Goal: Information Seeking & Learning: Learn about a topic

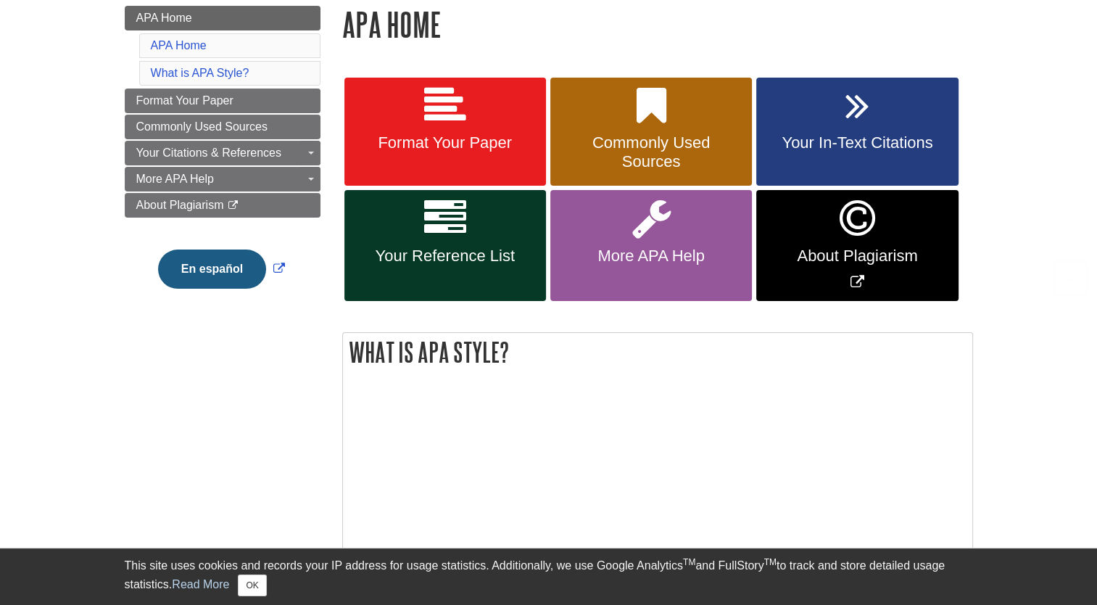
scroll to position [215, 0]
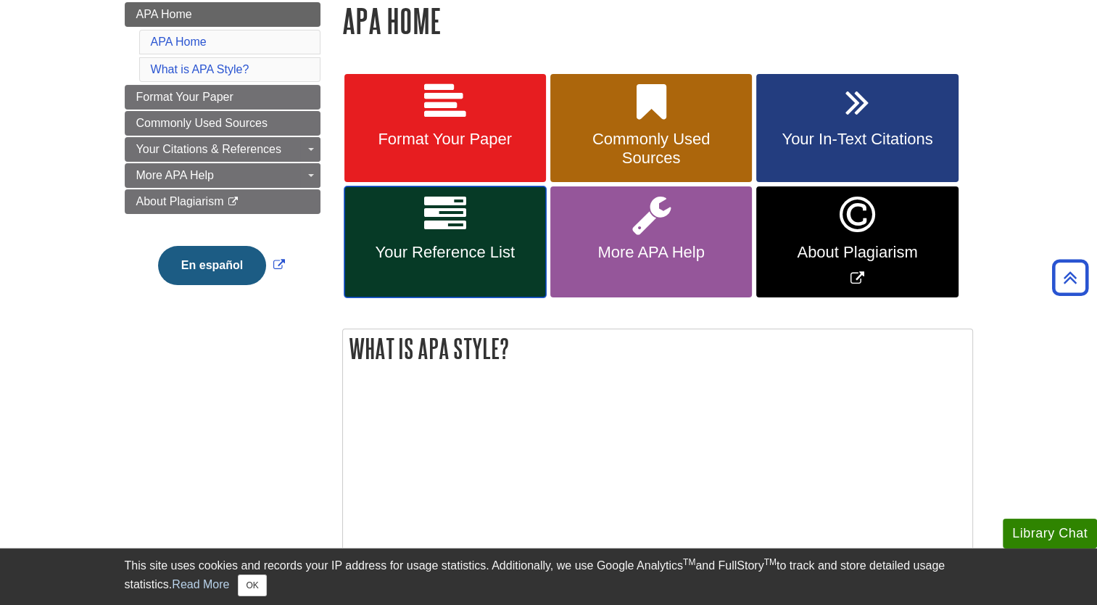
click at [487, 236] on link "Your Reference List" at bounding box center [445, 241] width 202 height 111
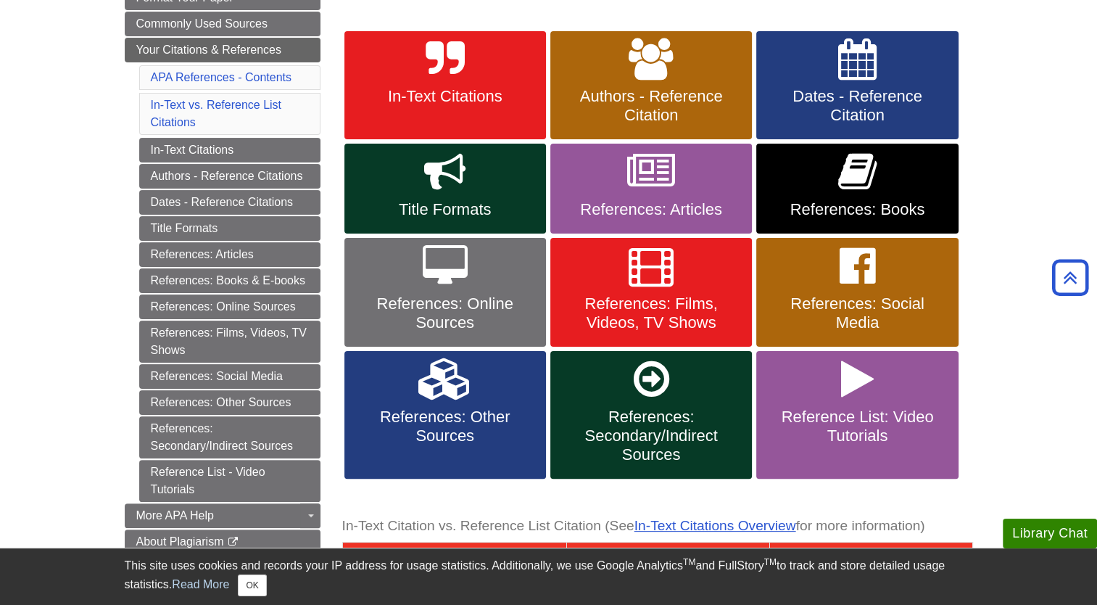
scroll to position [255, 0]
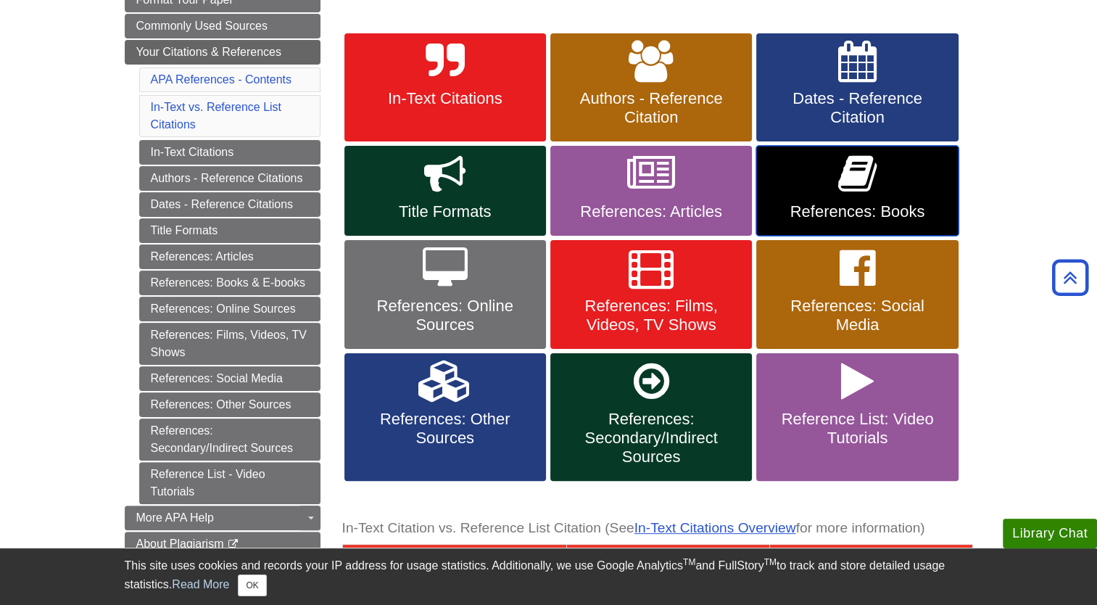
click at [829, 204] on span "References: Books" at bounding box center [857, 211] width 180 height 19
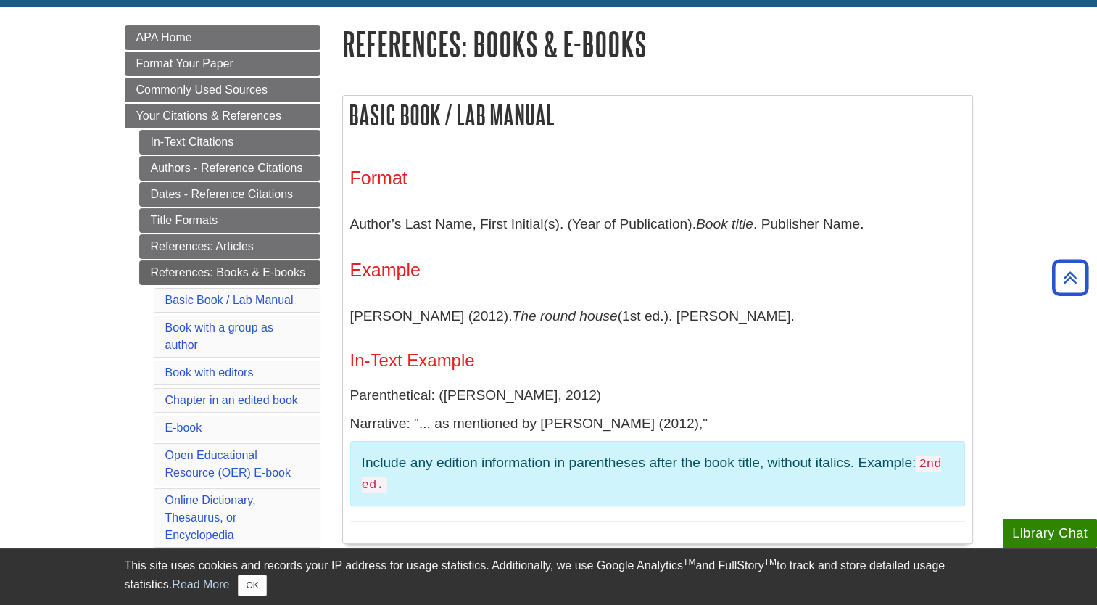
scroll to position [191, 0]
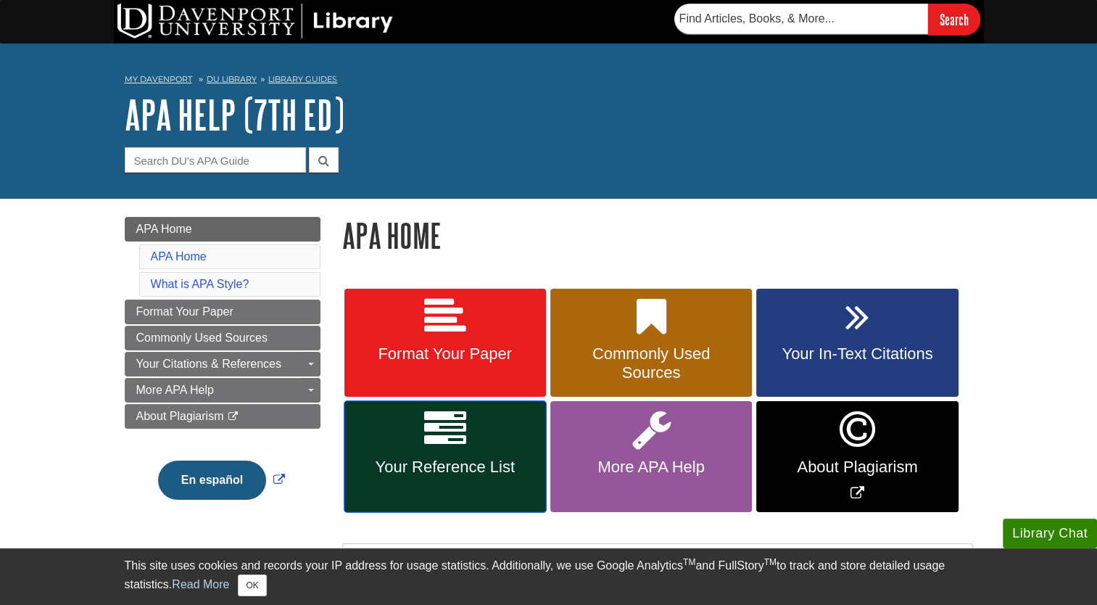
click at [482, 466] on span "Your Reference List" at bounding box center [445, 467] width 180 height 19
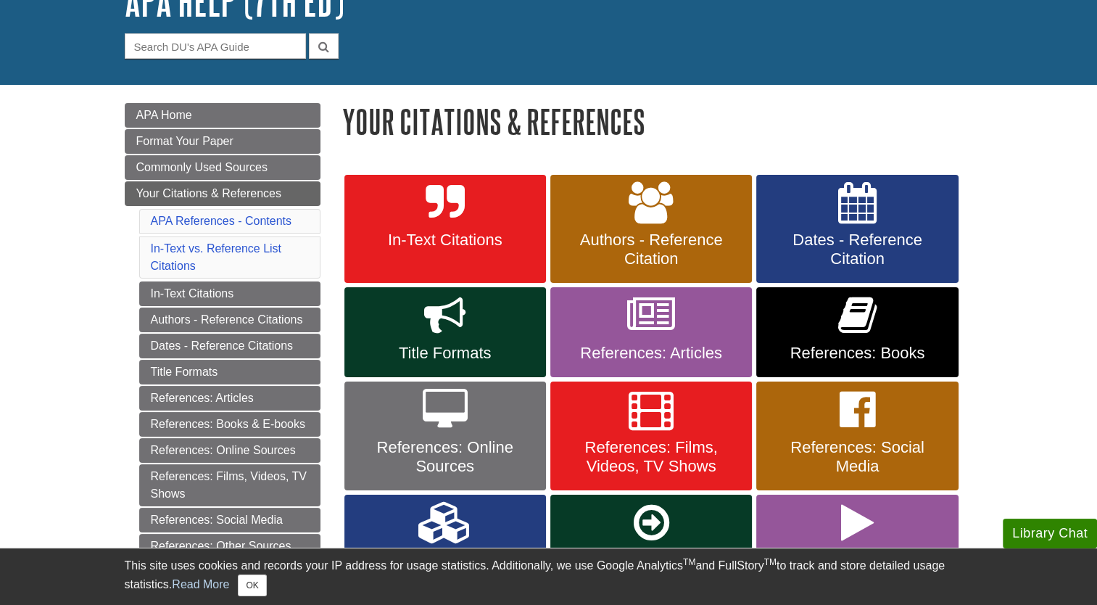
scroll to position [122, 0]
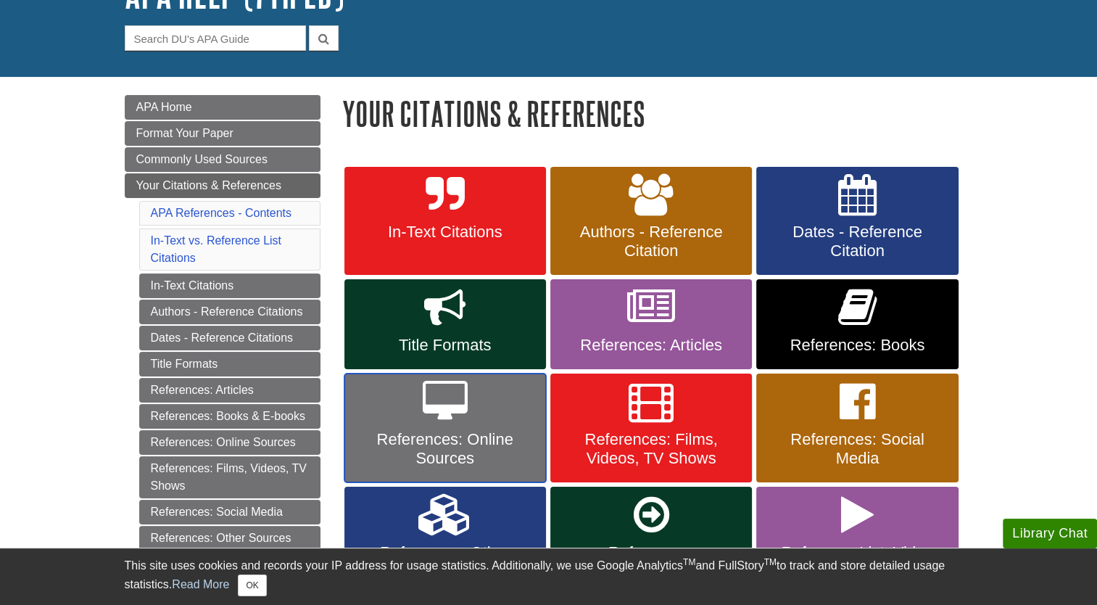
click at [461, 450] on span "References: Online Sources" at bounding box center [445, 449] width 180 height 38
